Goal: Information Seeking & Learning: Check status

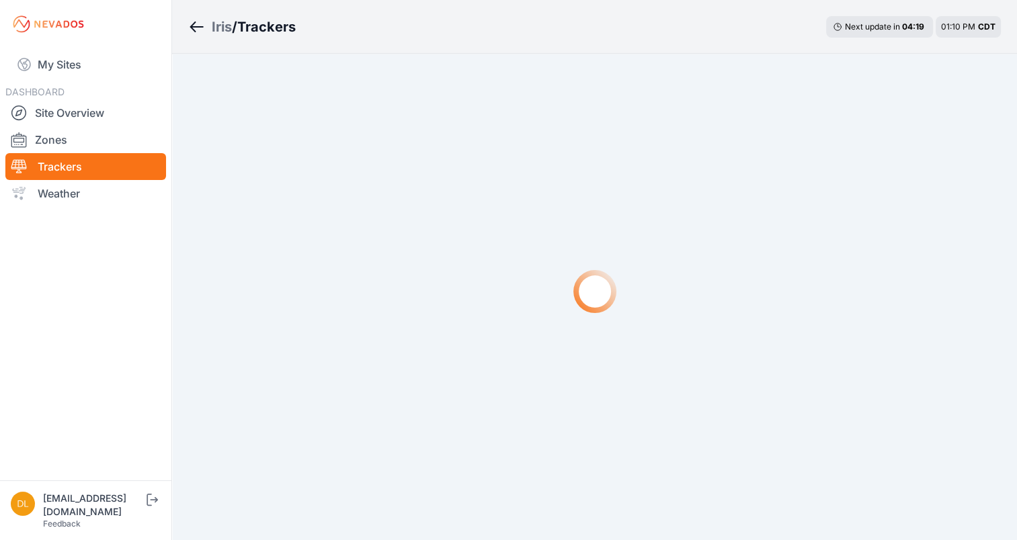
scroll to position [56, 0]
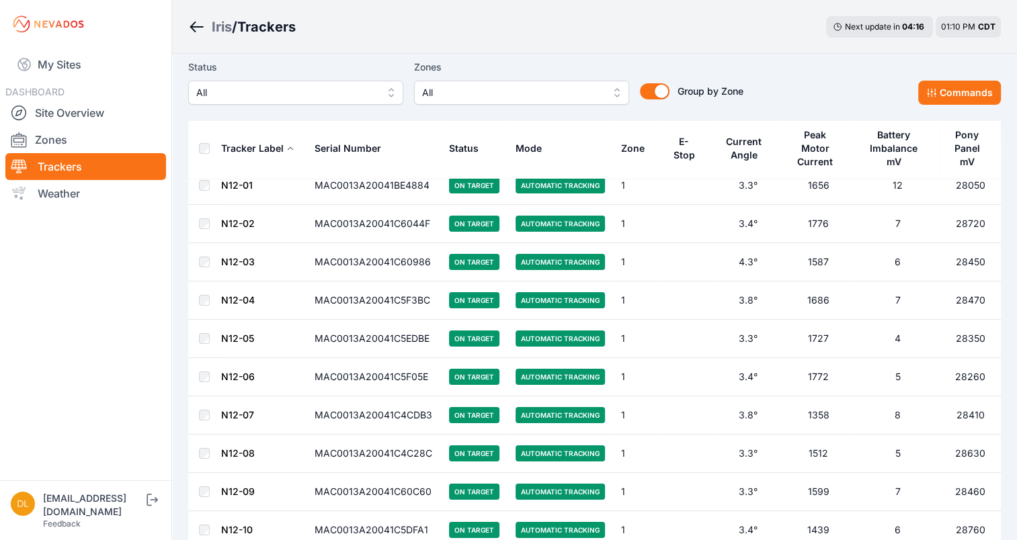
click at [853, 105] on div "Status All Zones All Group by Zone Group by Zone Commands" at bounding box center [594, 87] width 812 height 67
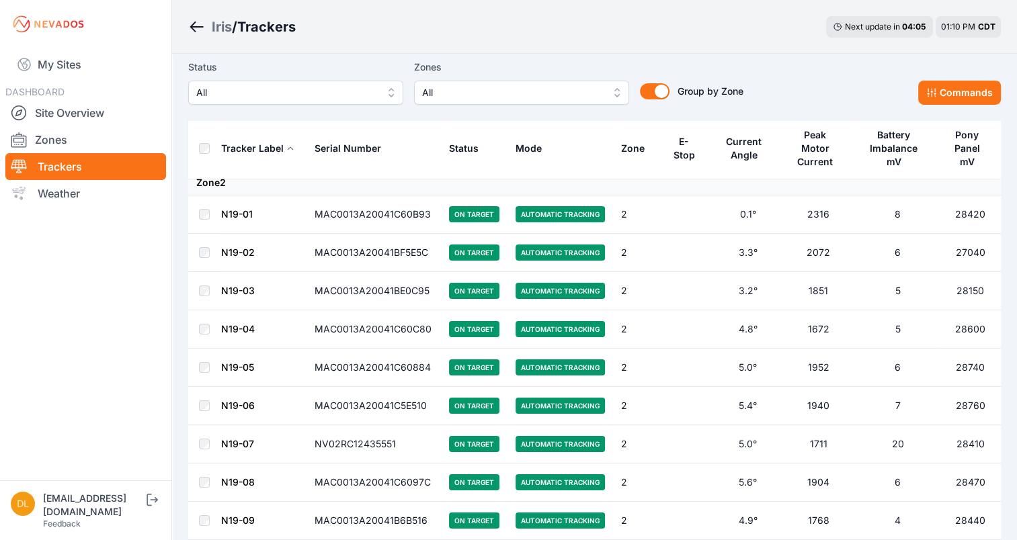
scroll to position [4545, 0]
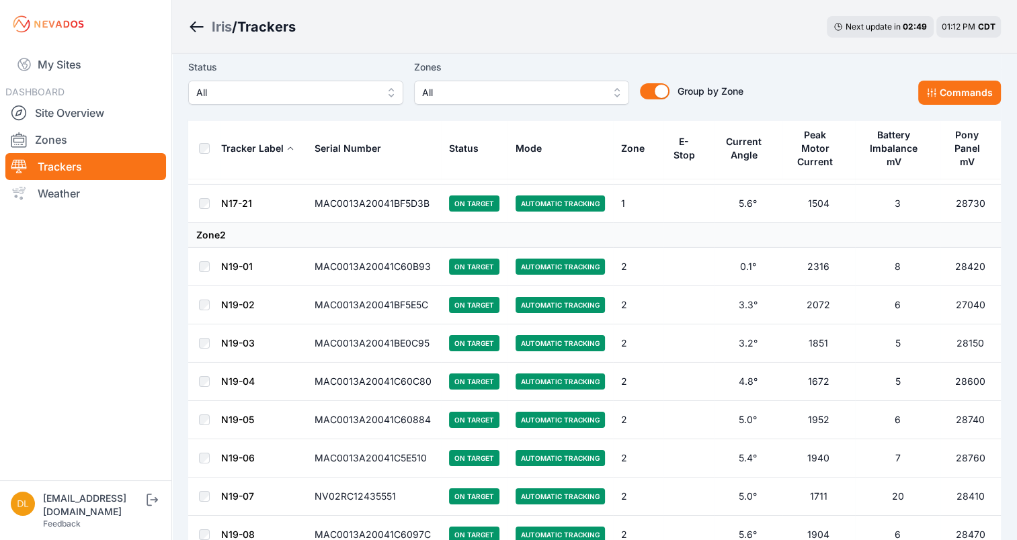
click at [853, 105] on div "Status All Zones All Group by Zone Group by Zone Commands" at bounding box center [594, 87] width 812 height 67
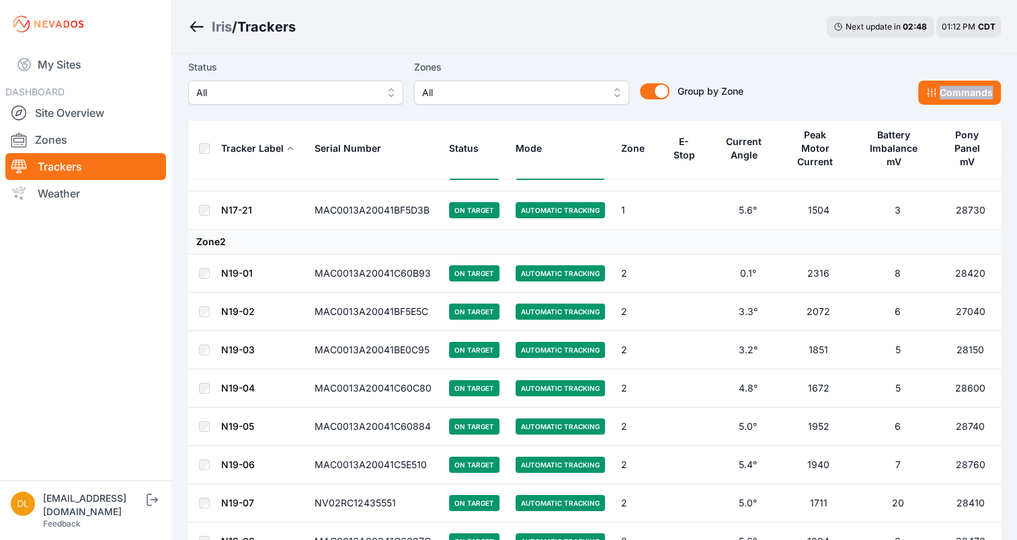
scroll to position [4491, 0]
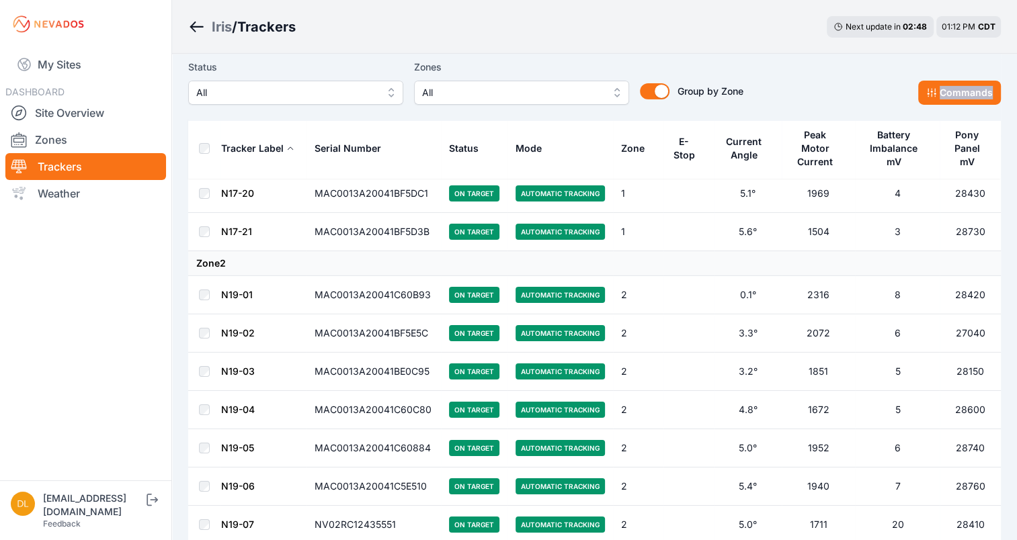
click at [853, 105] on div "Status All Zones All Group by Zone Group by Zone Commands" at bounding box center [594, 87] width 812 height 67
drag, startPoint x: 853, startPoint y: 105, endPoint x: 750, endPoint y: 128, distance: 105.2
click at [750, 128] on button "Current Angle" at bounding box center [748, 149] width 52 height 46
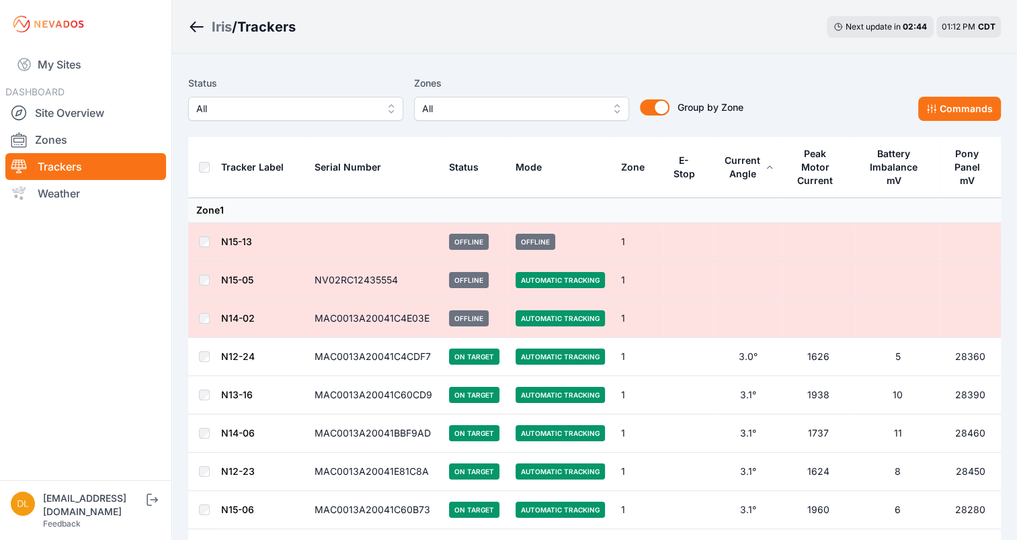
click at [824, 86] on div "Status All Zones All Group by Zone Group by Zone Commands" at bounding box center [594, 98] width 812 height 46
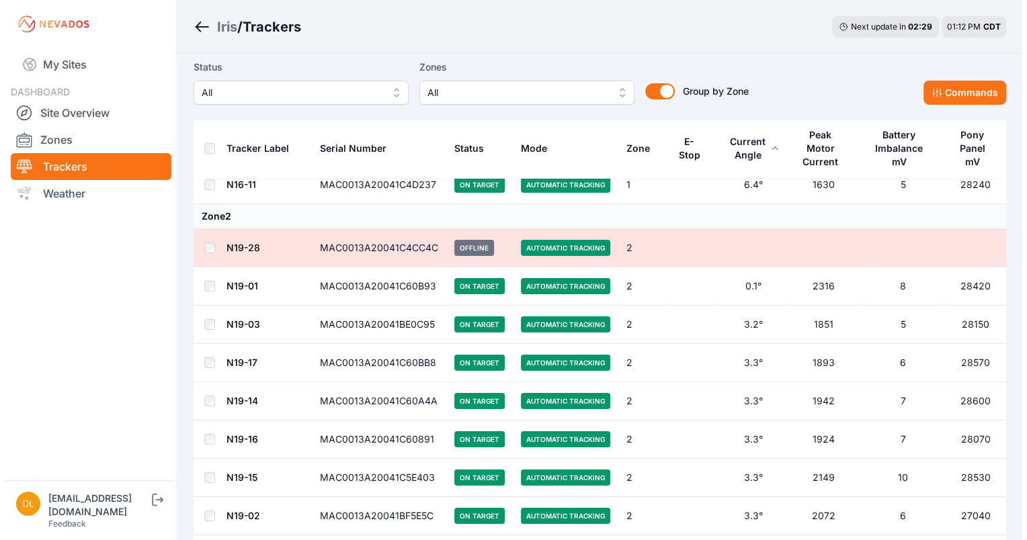
scroll to position [4515, 0]
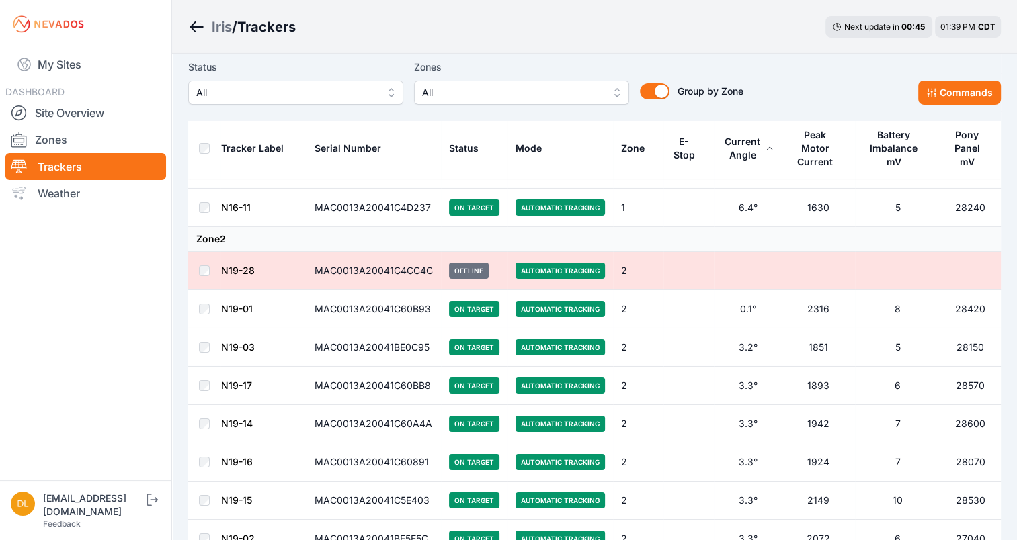
click at [589, 92] on span "All" at bounding box center [512, 93] width 180 height 16
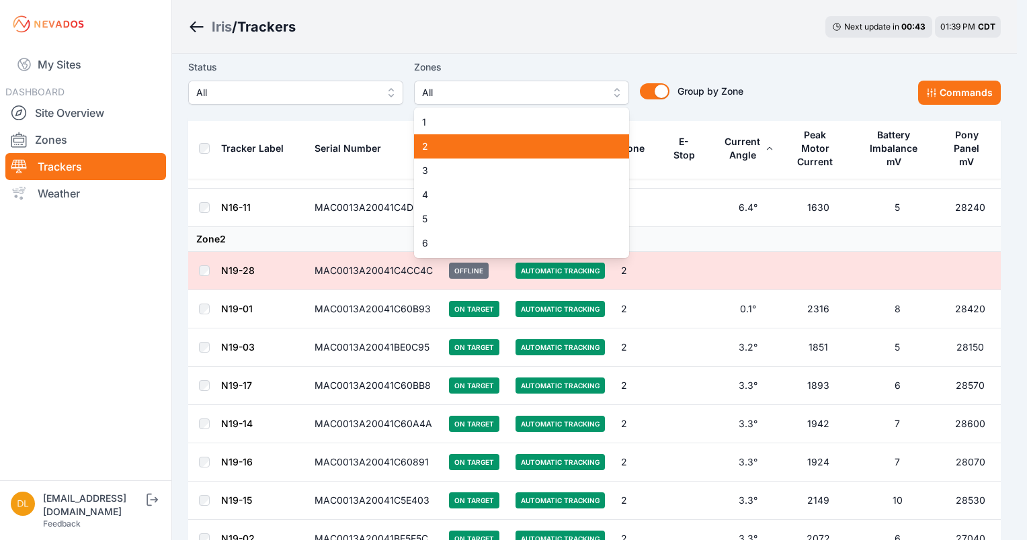
click at [559, 140] on span "2" at bounding box center [513, 146] width 183 height 13
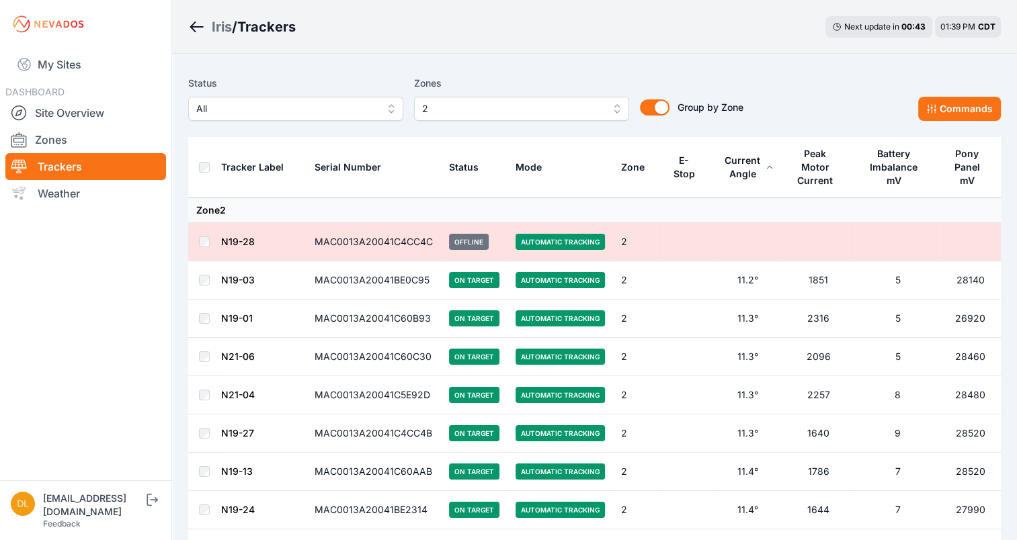
click at [585, 34] on div "Iris / Trackers Next update in 00 : 43 01:39 PM CDT" at bounding box center [594, 27] width 845 height 54
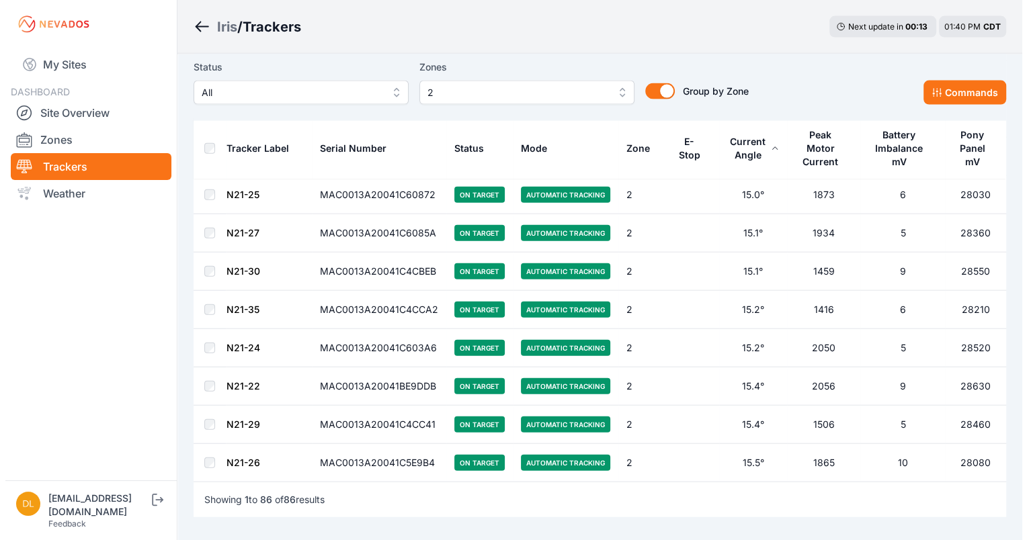
scroll to position [3037, 0]
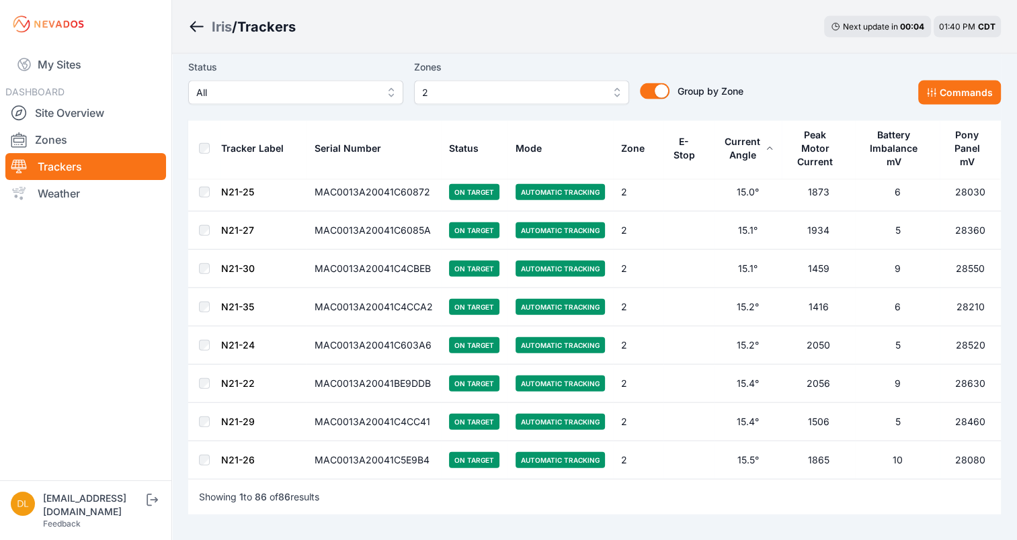
click at [569, 88] on span "2" at bounding box center [512, 93] width 180 height 16
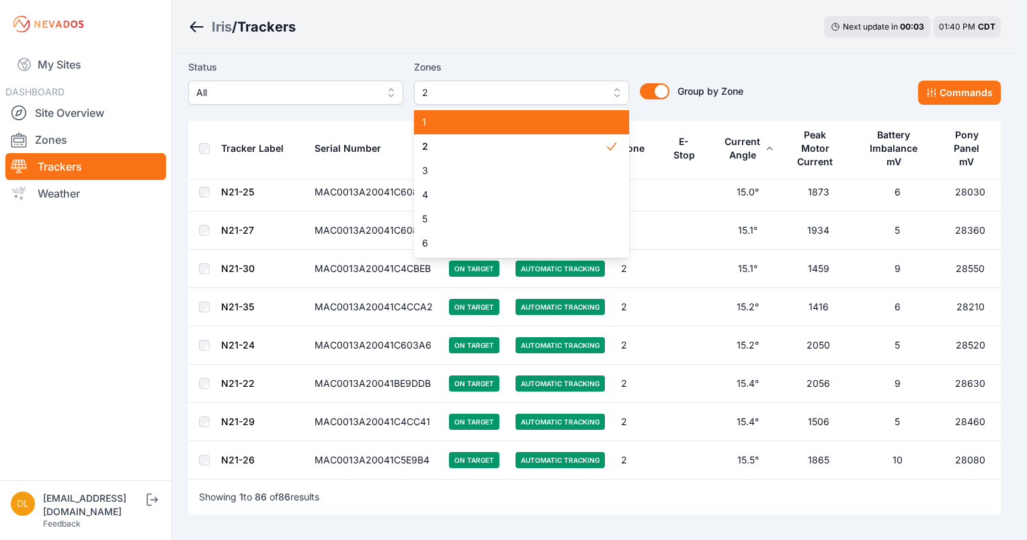
click at [560, 133] on div "1" at bounding box center [521, 122] width 215 height 24
click at [568, 159] on div "2" at bounding box center [521, 146] width 215 height 24
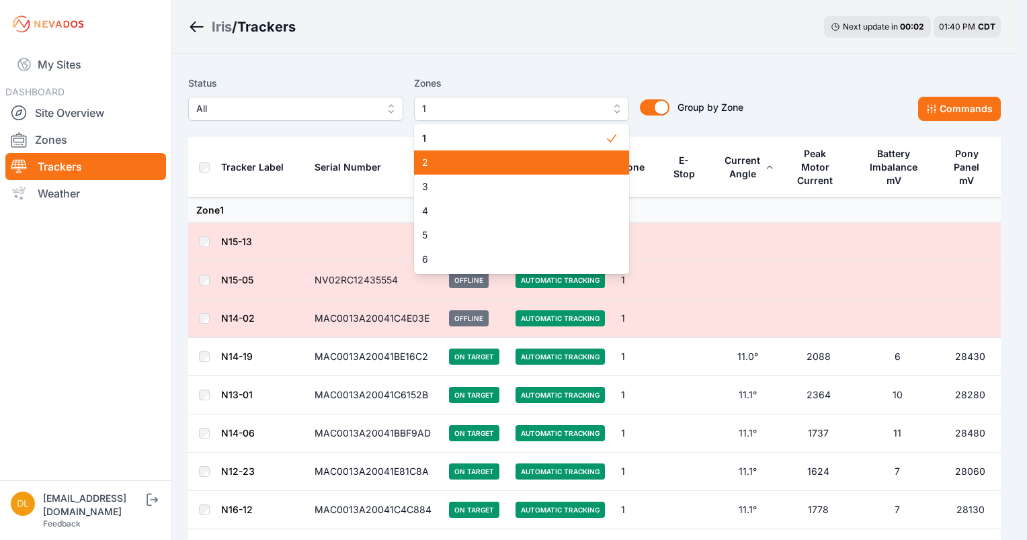
click at [568, 163] on span "2" at bounding box center [513, 162] width 183 height 13
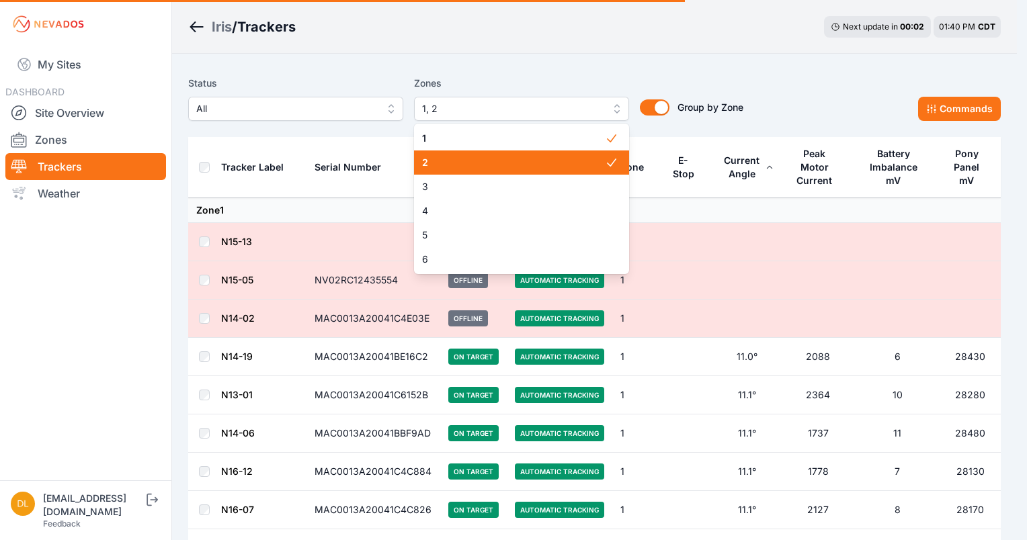
click at [568, 163] on span "2" at bounding box center [513, 162] width 183 height 13
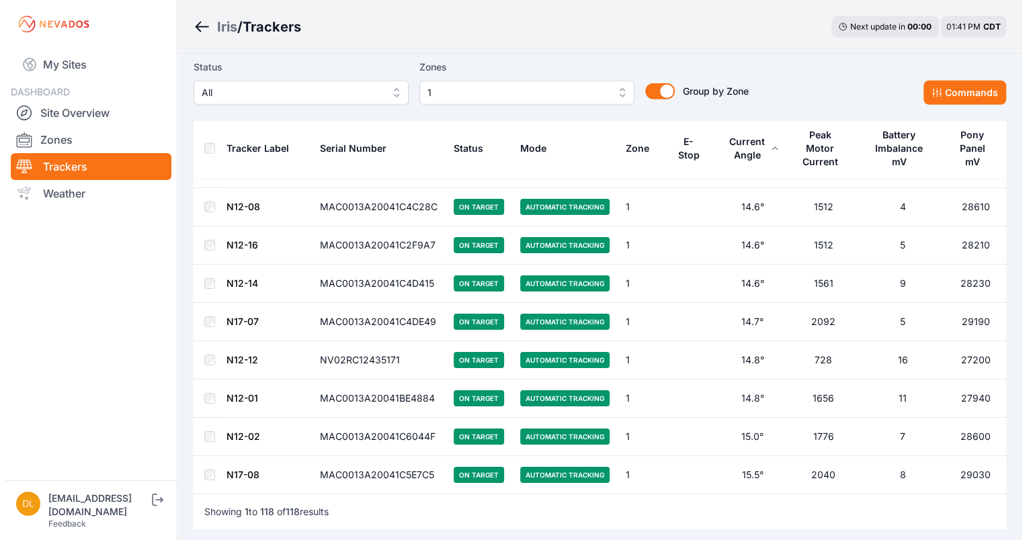
scroll to position [4273, 0]
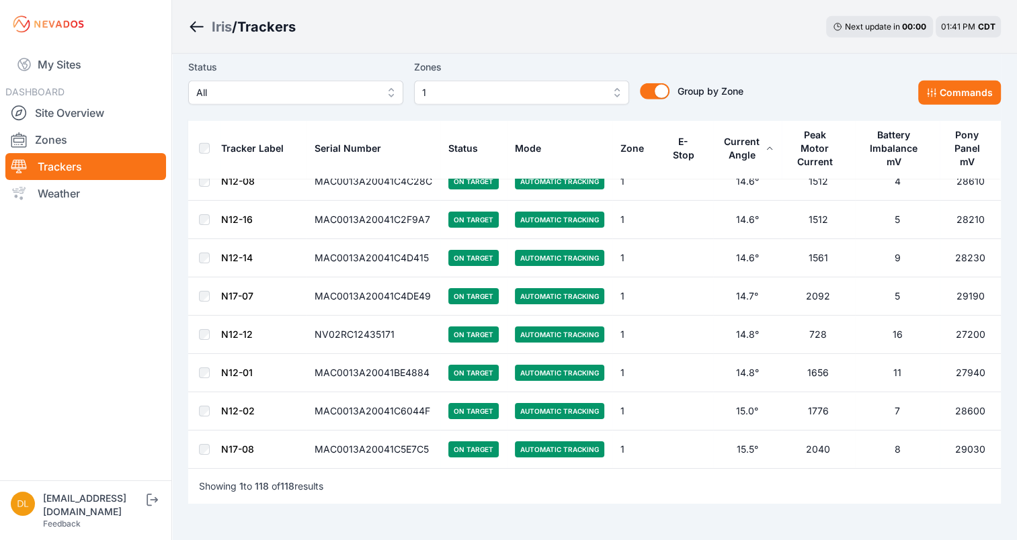
click at [590, 87] on span "1" at bounding box center [512, 93] width 180 height 16
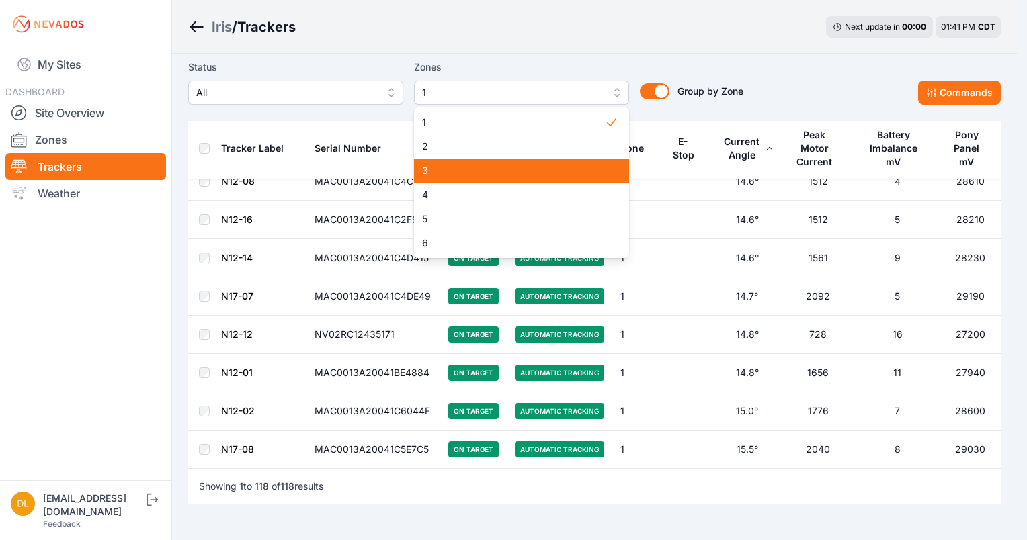
click at [550, 180] on div "3" at bounding box center [521, 171] width 215 height 24
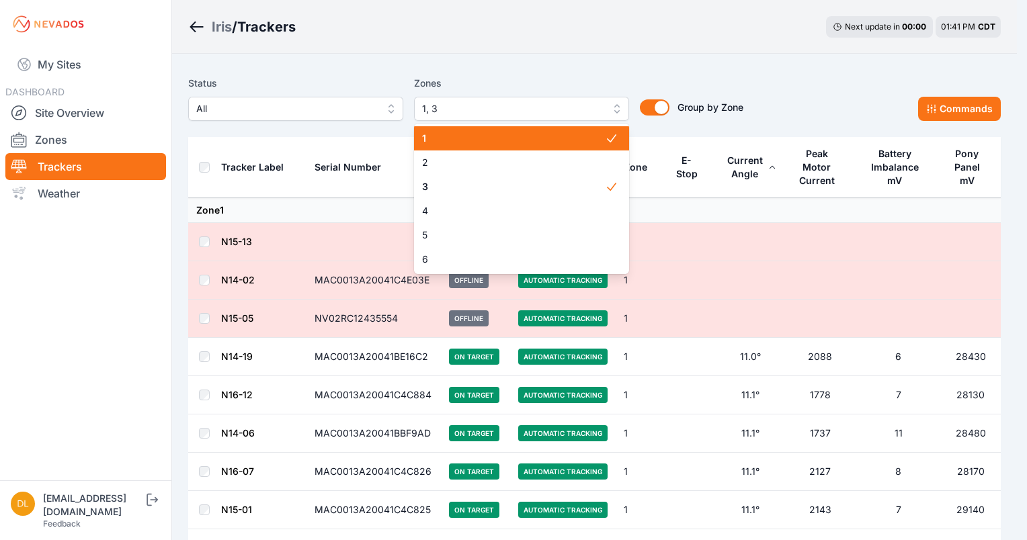
click at [572, 138] on span "1" at bounding box center [513, 138] width 183 height 13
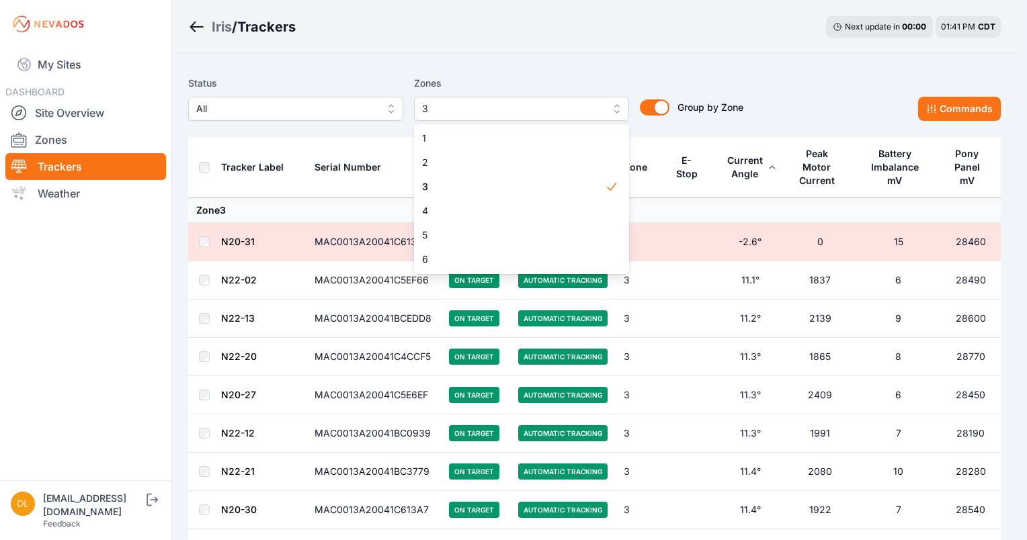
click at [605, 90] on div "Zones 3 1 2 3 4 5 6" at bounding box center [521, 98] width 215 height 46
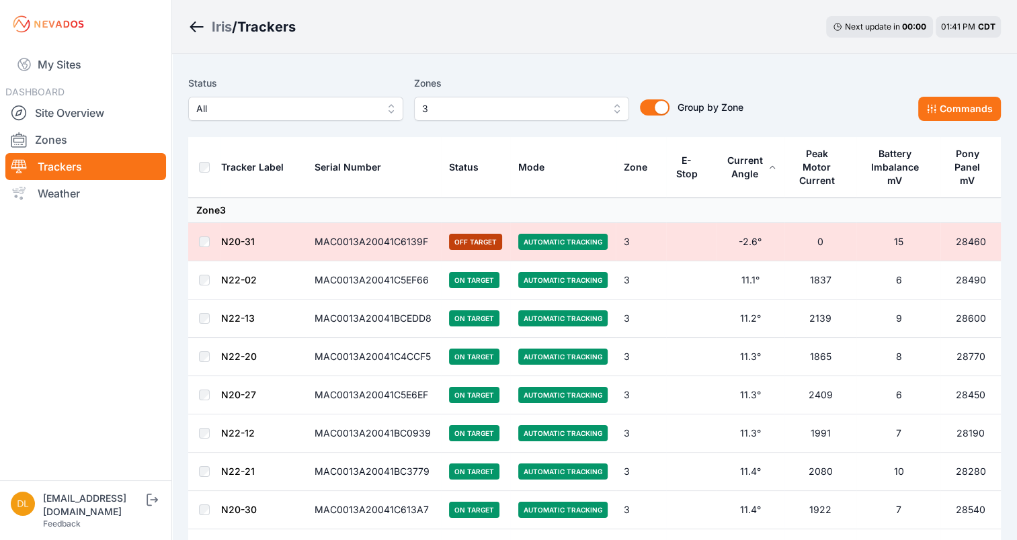
click at [605, 90] on label "Zones" at bounding box center [521, 83] width 215 height 16
click at [613, 73] on div "Status All Zones 3 Group by Zone Group by Zone Commands" at bounding box center [594, 103] width 812 height 67
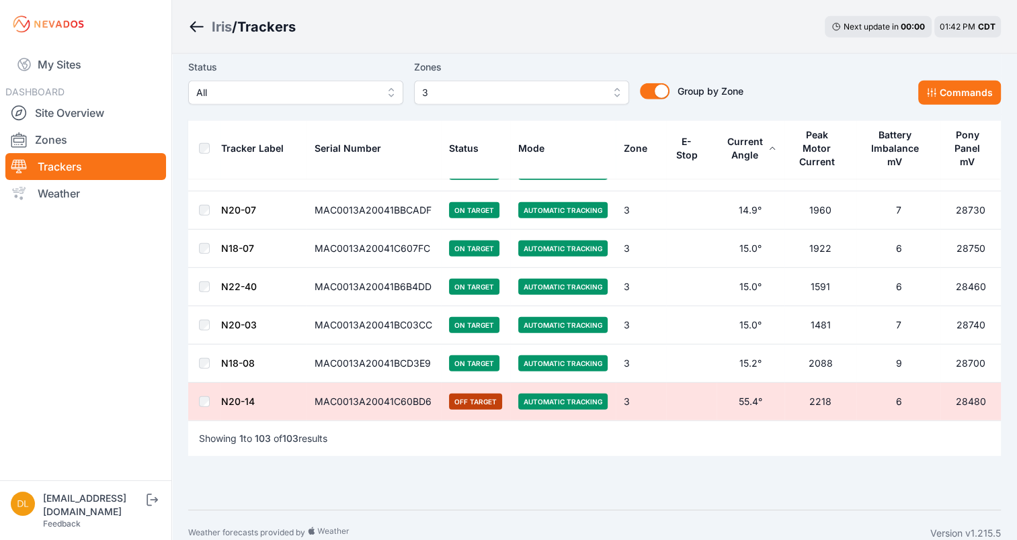
scroll to position [3748, 0]
